Goal: Check status: Check status

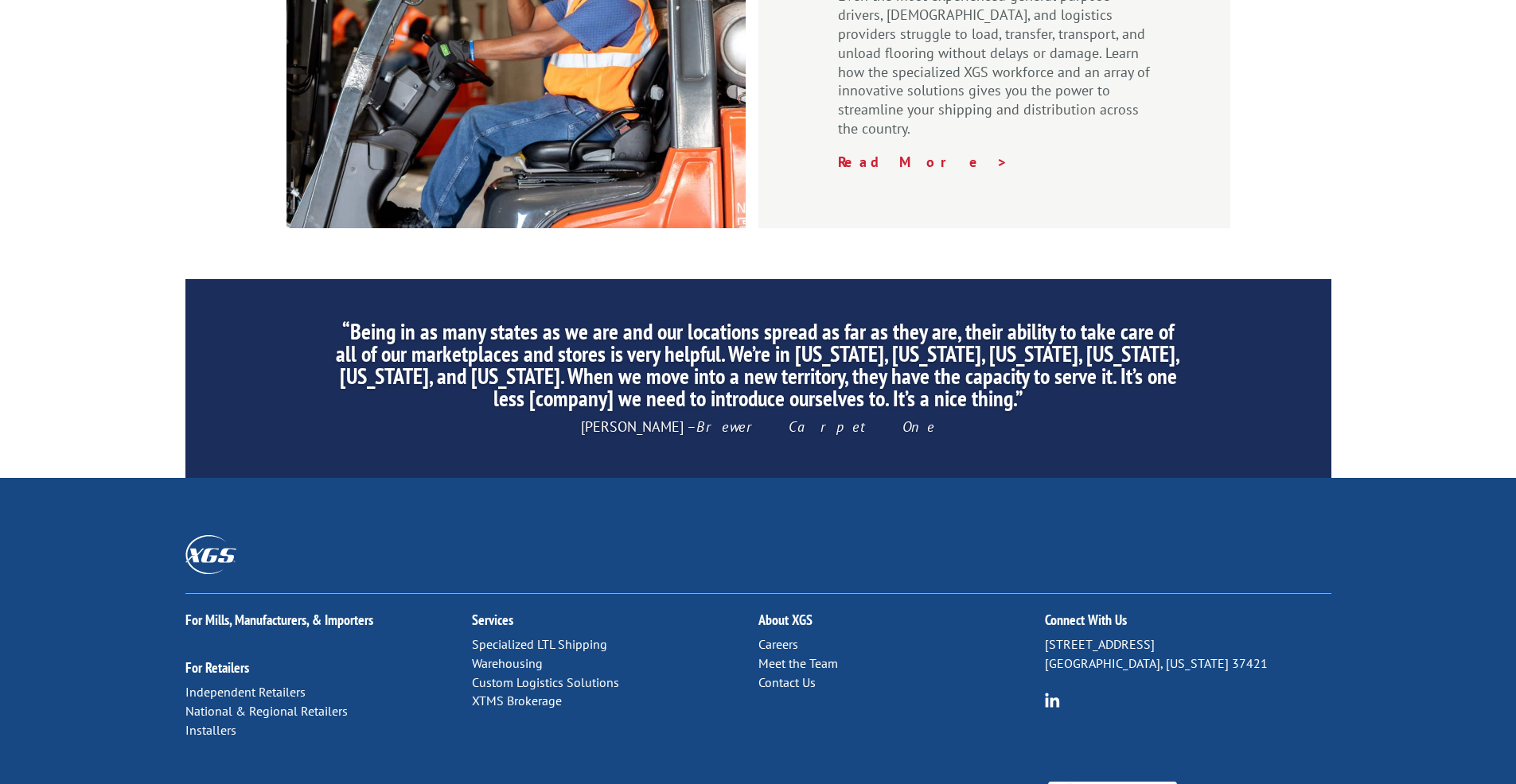
scroll to position [2578, 0]
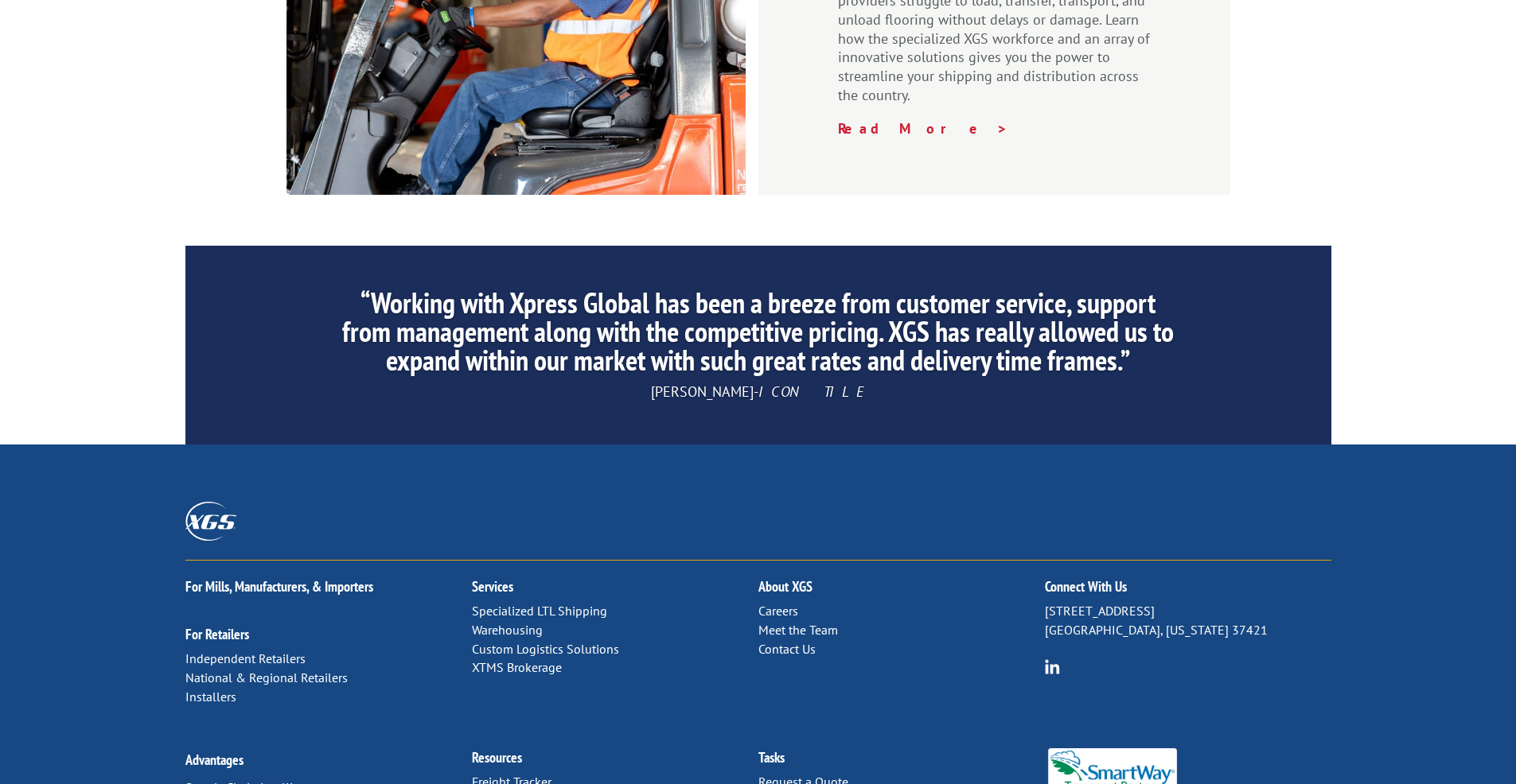
click at [783, 641] on link "Contact Us" at bounding box center [787, 649] width 58 height 16
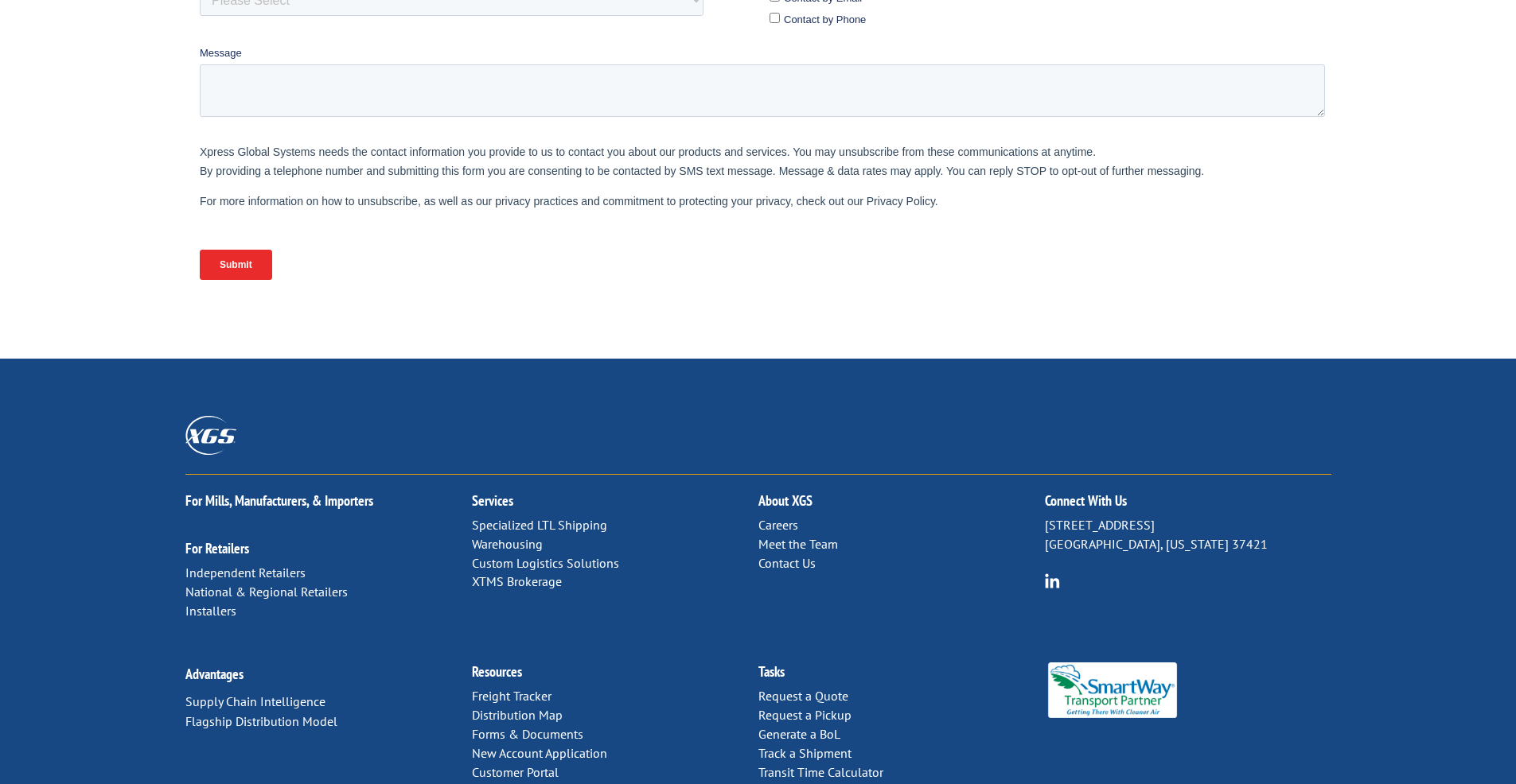
scroll to position [608, 0]
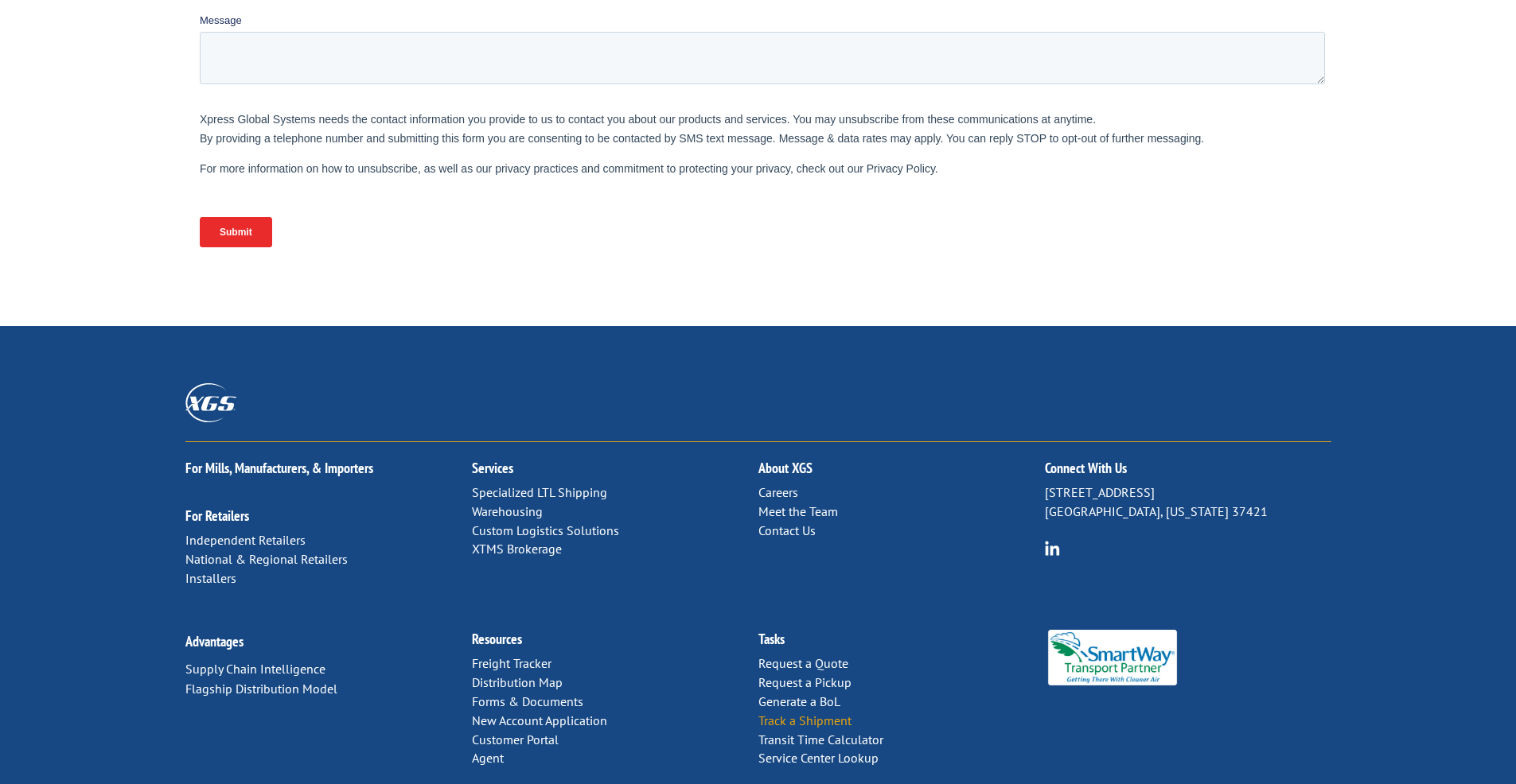
click at [820, 713] on link "Track a Shipment" at bounding box center [805, 720] width 93 height 16
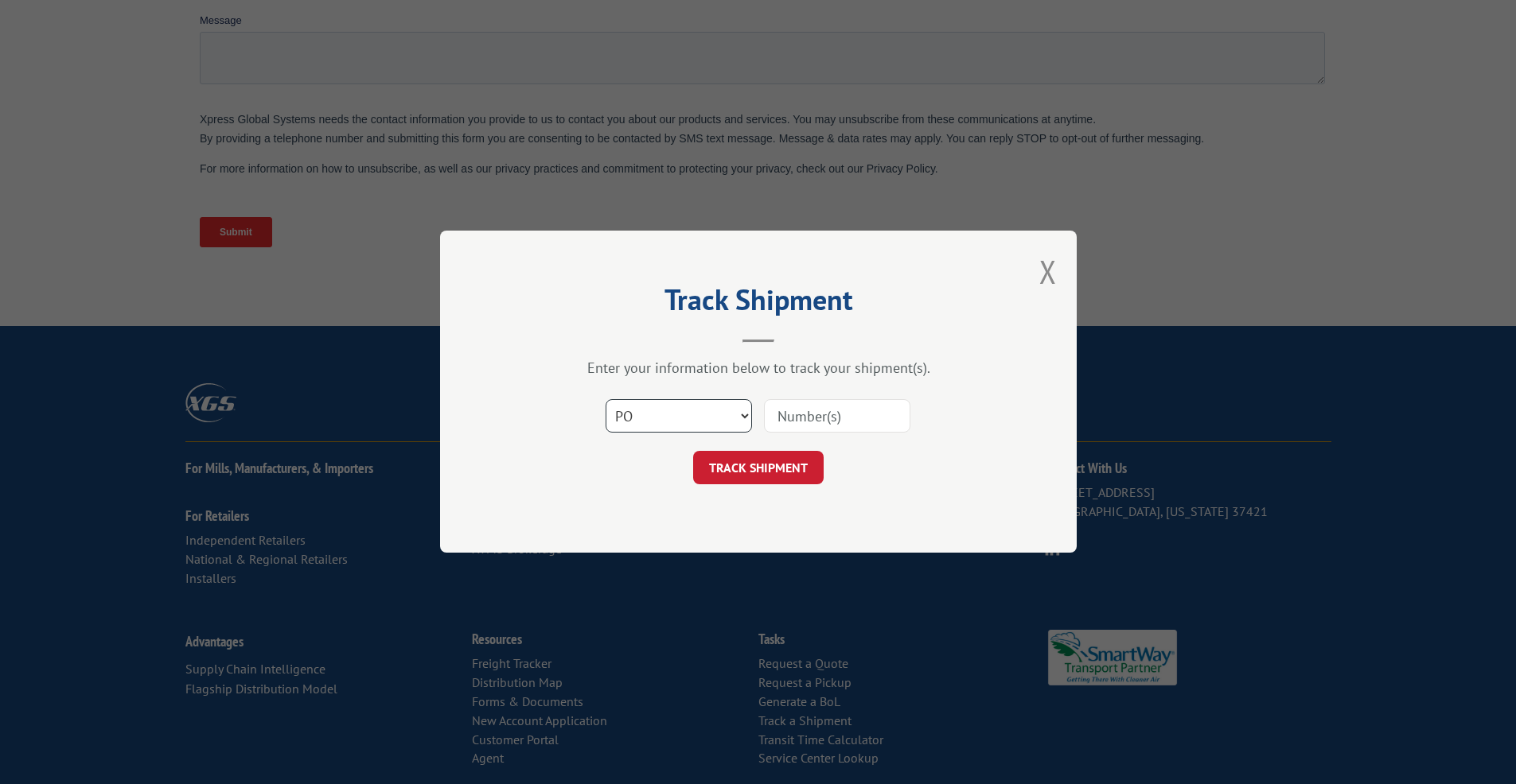
click at [606, 400] on select "Select category... Probill BOL PO" at bounding box center [679, 416] width 146 height 33
click at [793, 420] on input at bounding box center [837, 416] width 146 height 33
select select "po"
click at [606, 400] on select "Select category... Probill BOL PO" at bounding box center [679, 416] width 146 height 33
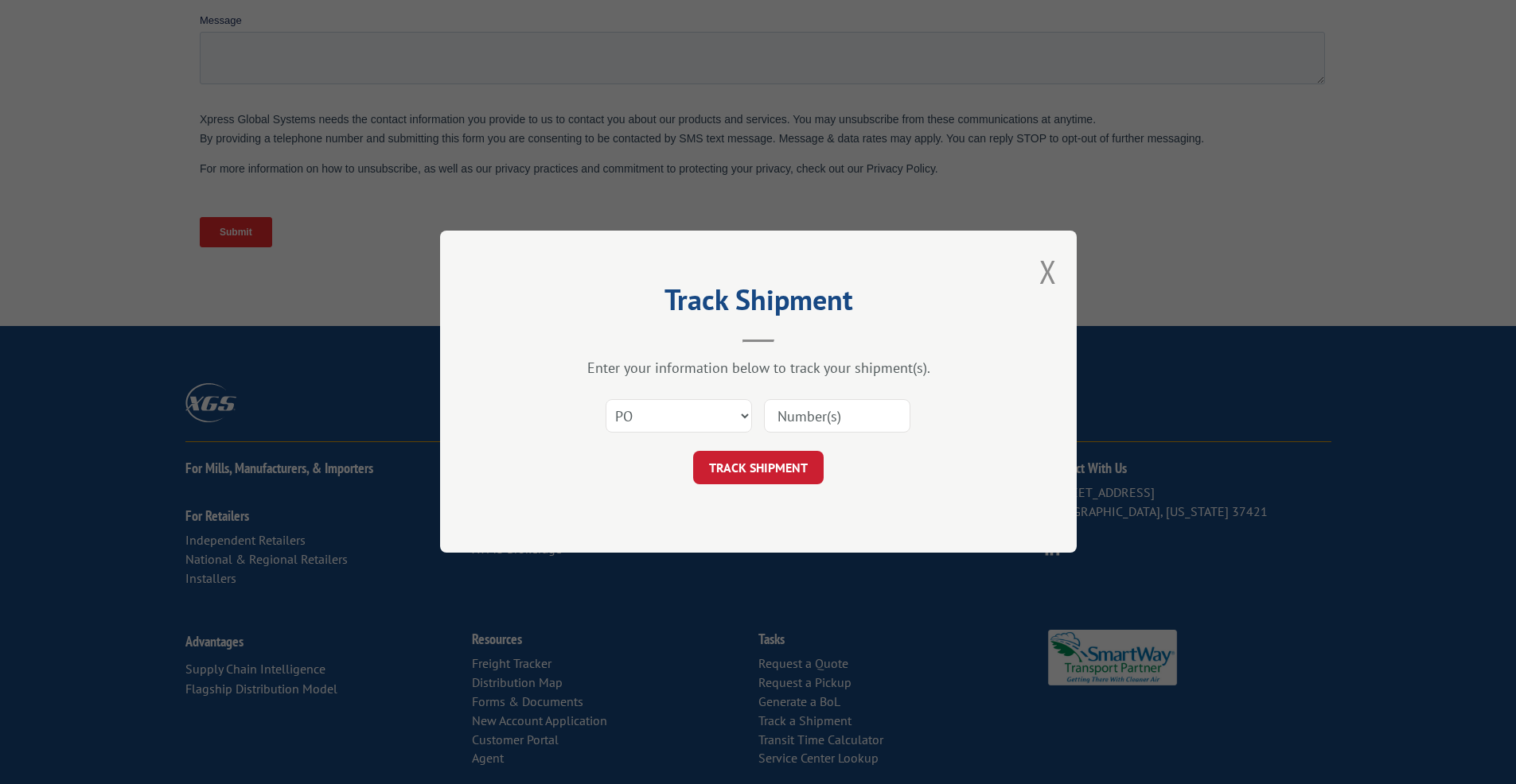
click at [813, 416] on input at bounding box center [837, 416] width 146 height 33
type input "294837935"
click at [776, 472] on button "TRACK SHIPMENT" at bounding box center [758, 468] width 131 height 33
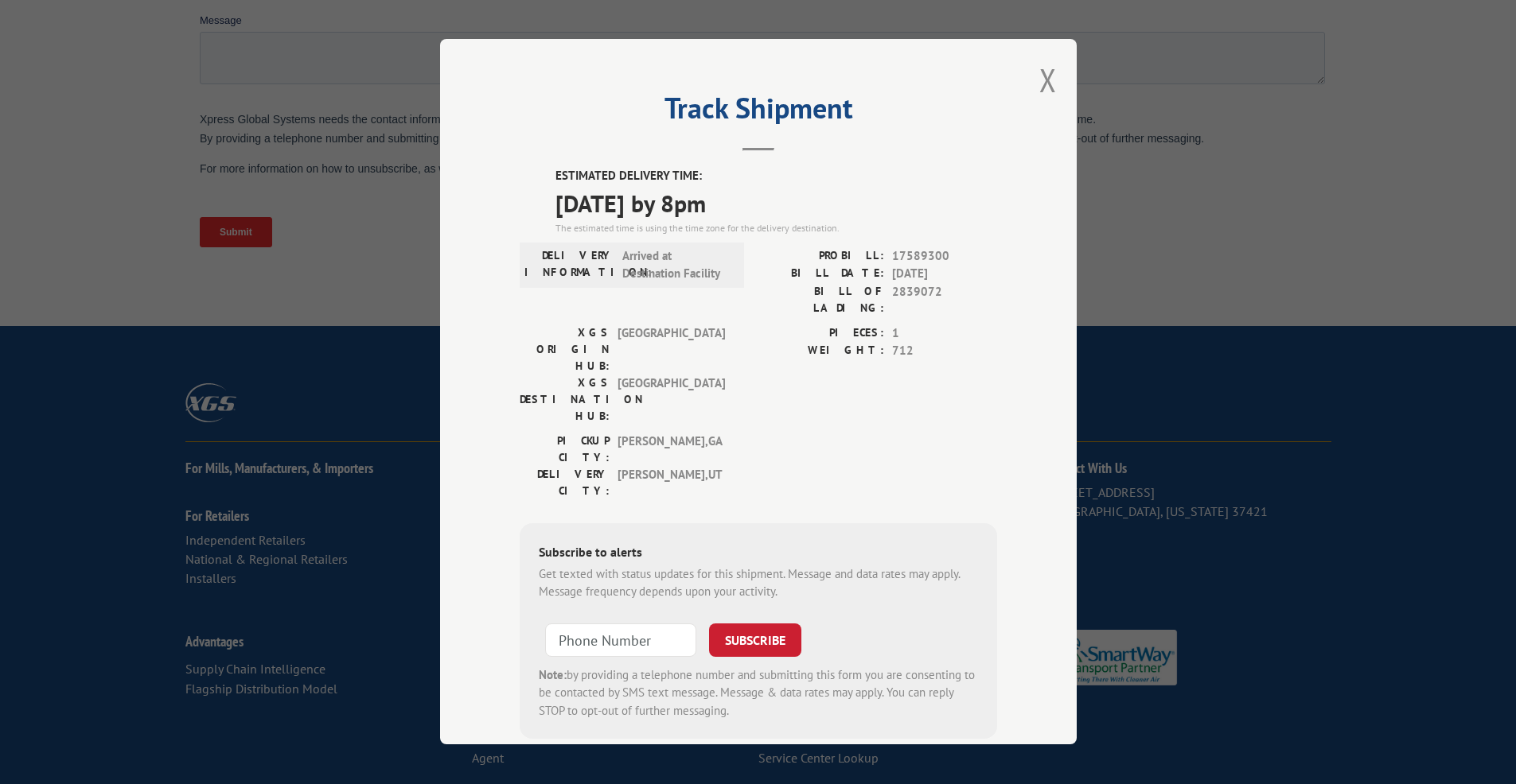
scroll to position [10, 0]
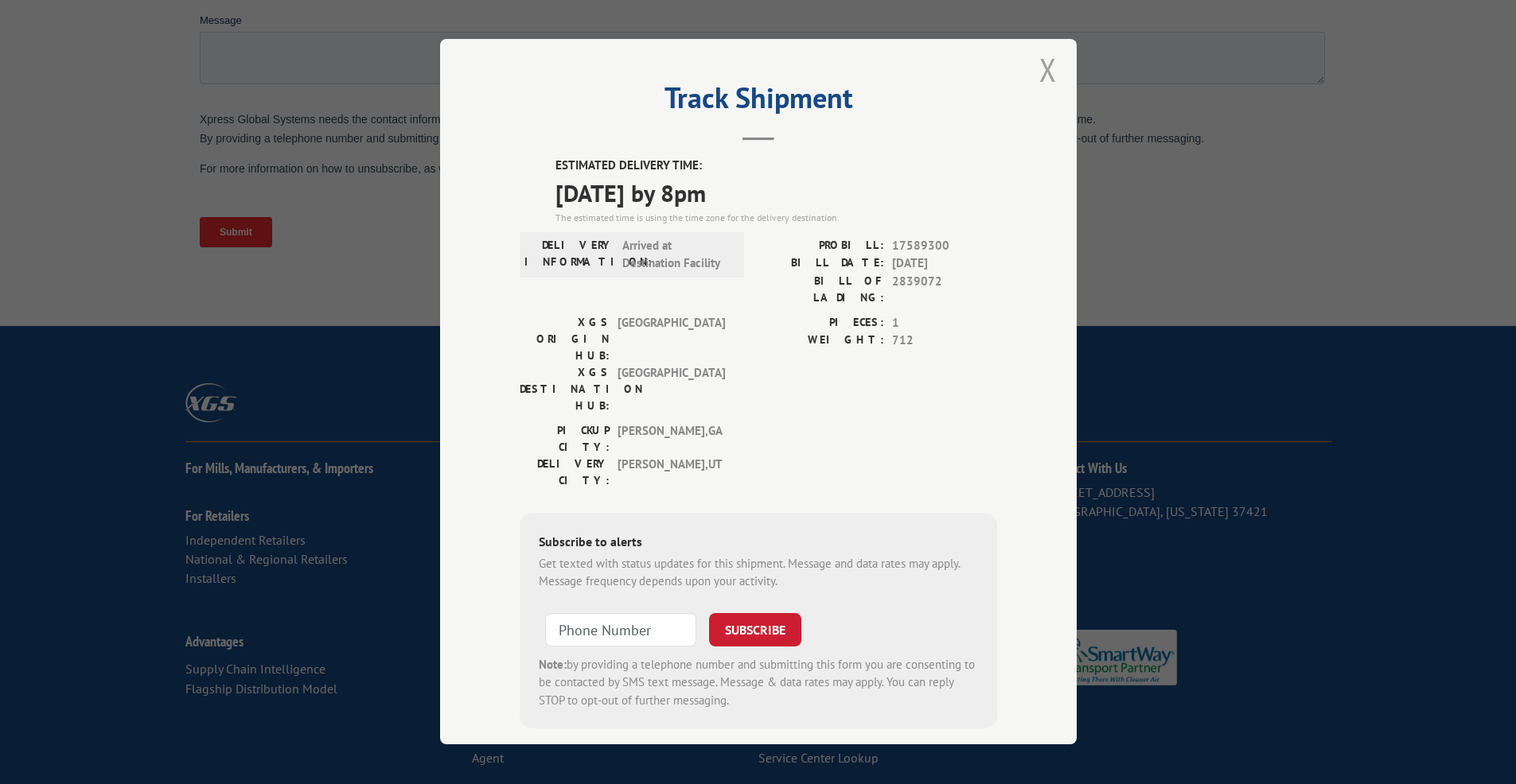
click at [1039, 64] on button "Close modal" at bounding box center [1048, 70] width 17 height 42
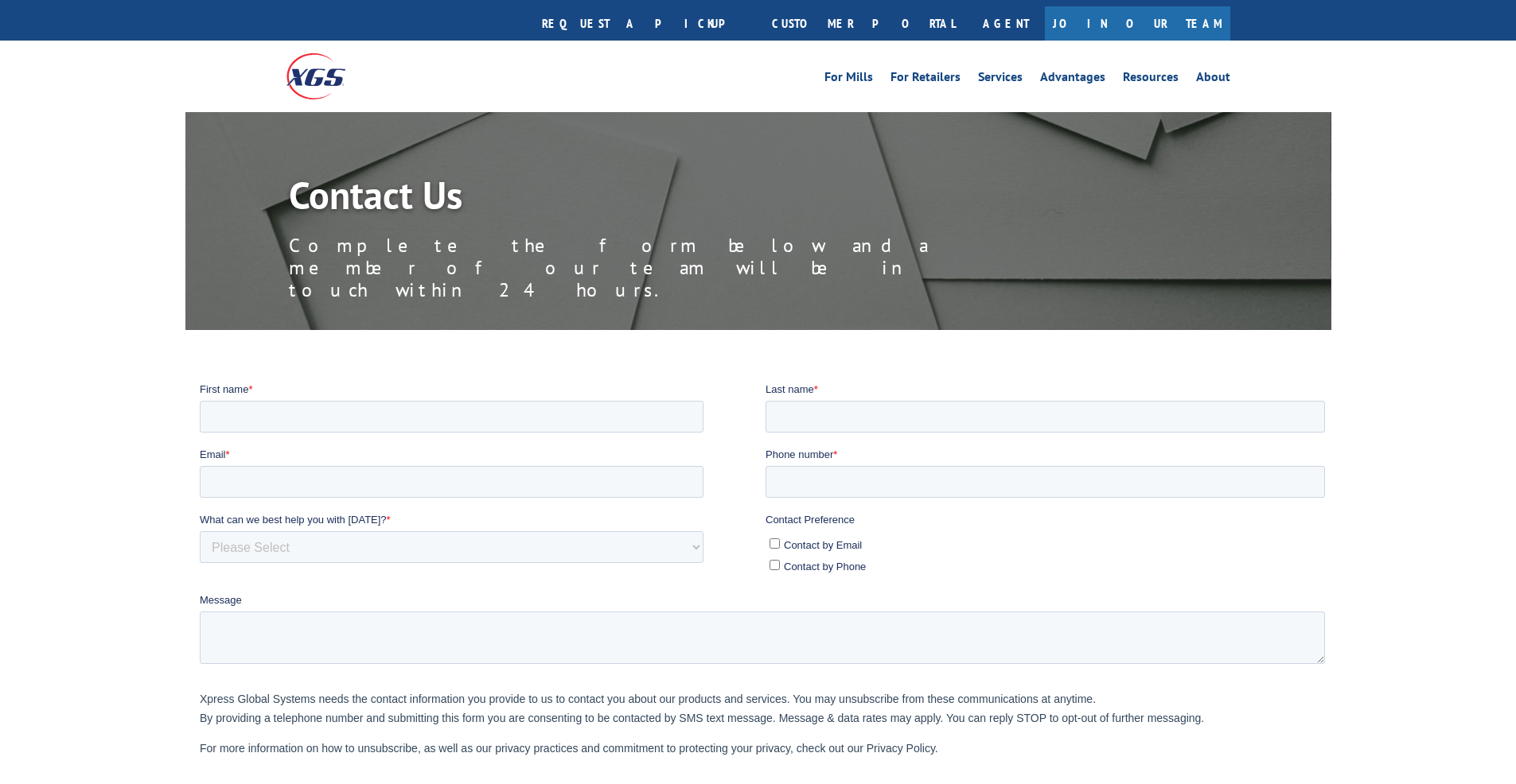
scroll to position [0, 0]
